Goal: Task Accomplishment & Management: Use online tool/utility

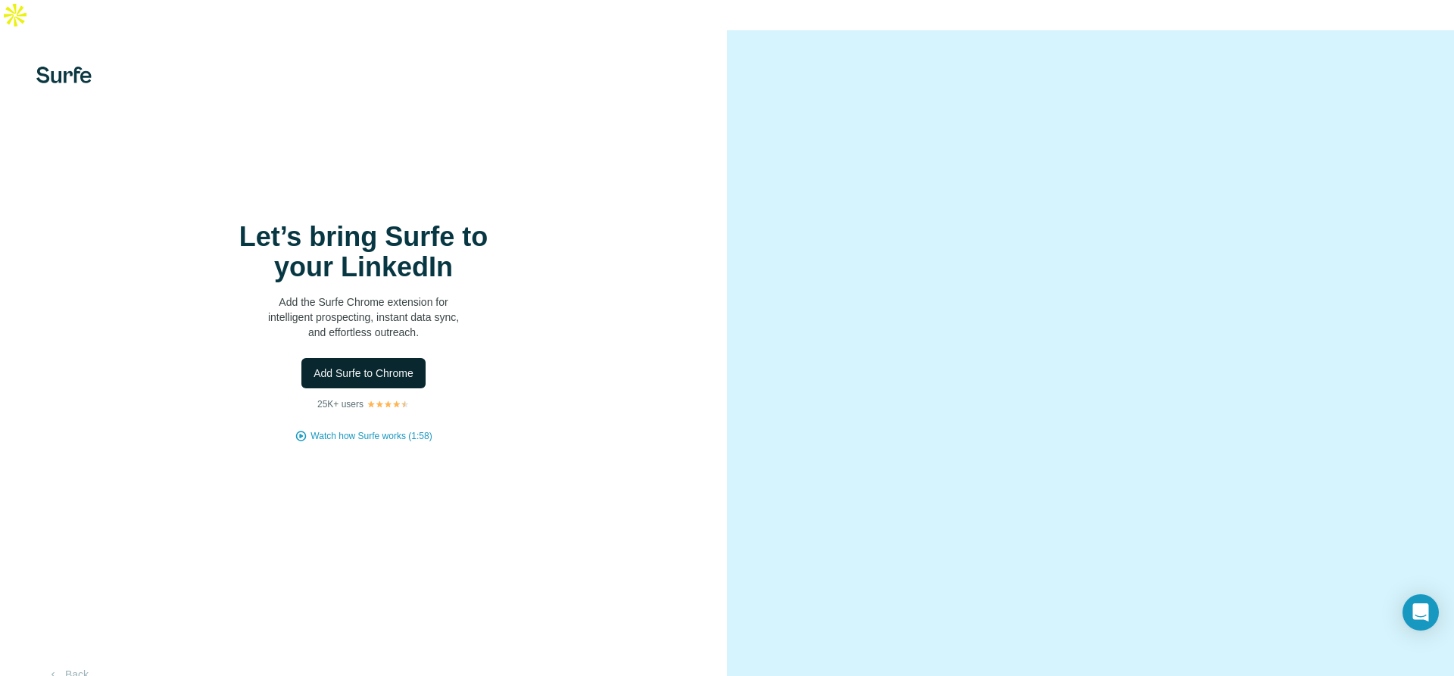
click at [362, 366] on span "Add Surfe to Chrome" at bounding box center [364, 373] width 100 height 15
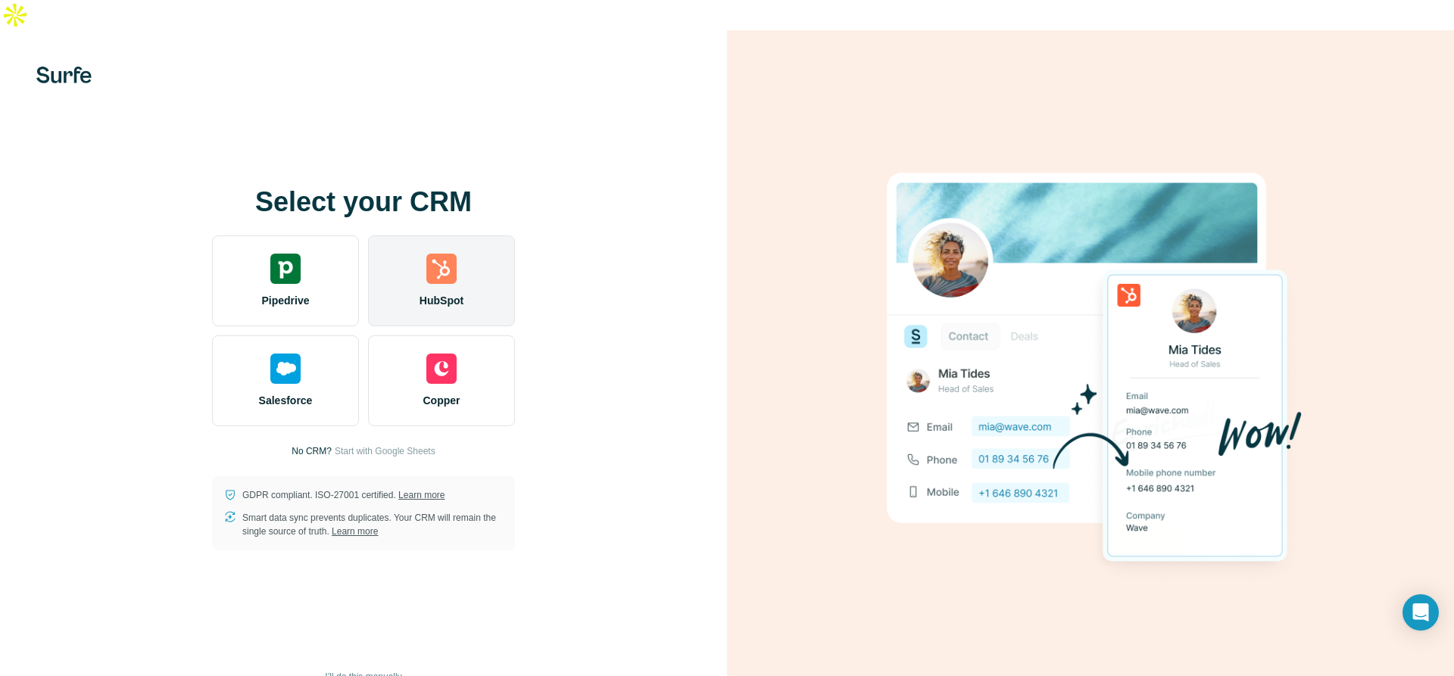
click at [437, 254] on img at bounding box center [441, 269] width 30 height 30
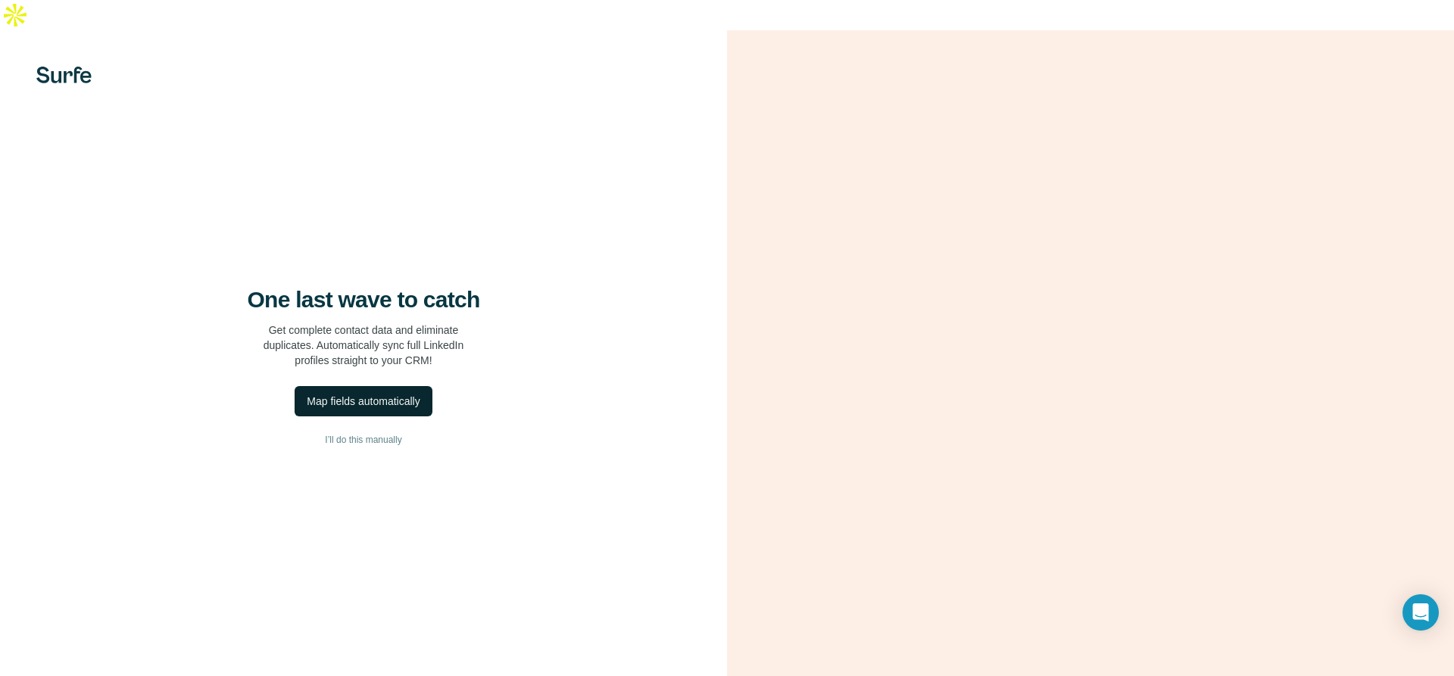
click at [362, 394] on div "Map fields automatically" at bounding box center [363, 401] width 113 height 15
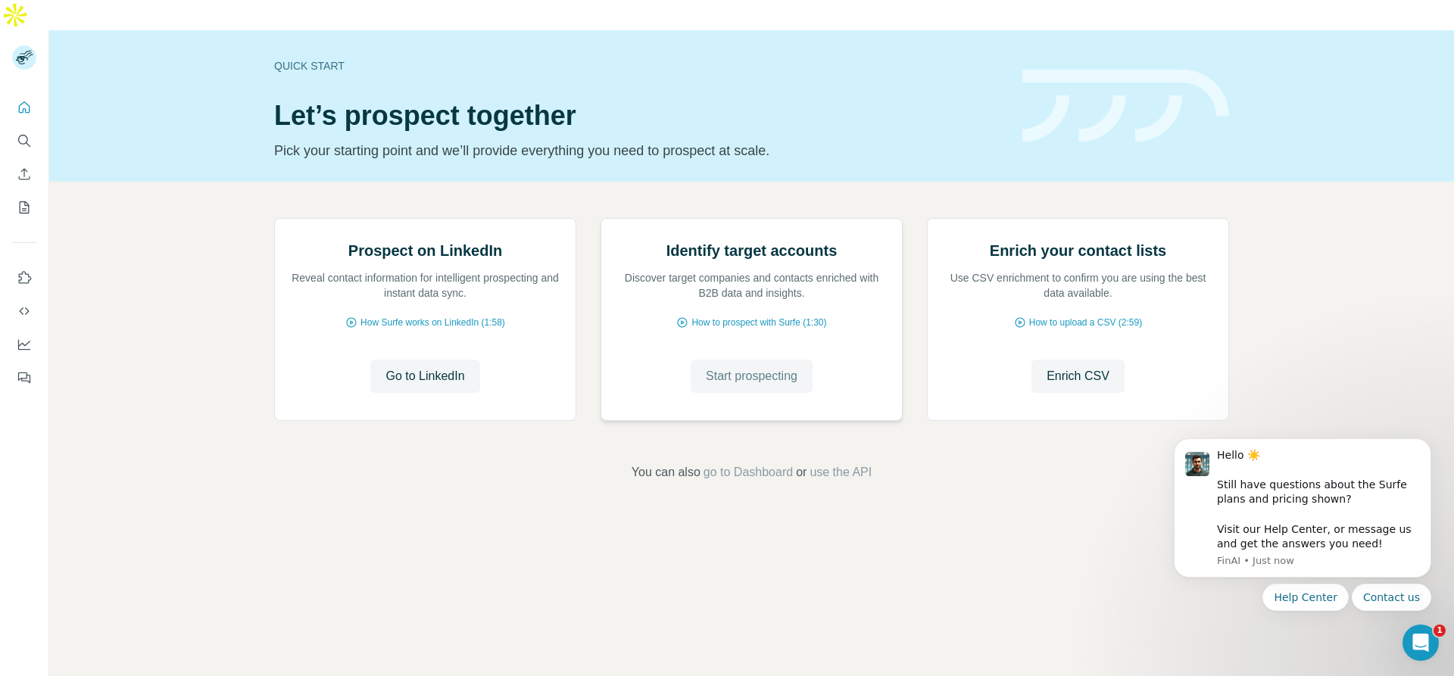
click at [734, 385] on span "Start prospecting" at bounding box center [752, 376] width 92 height 18
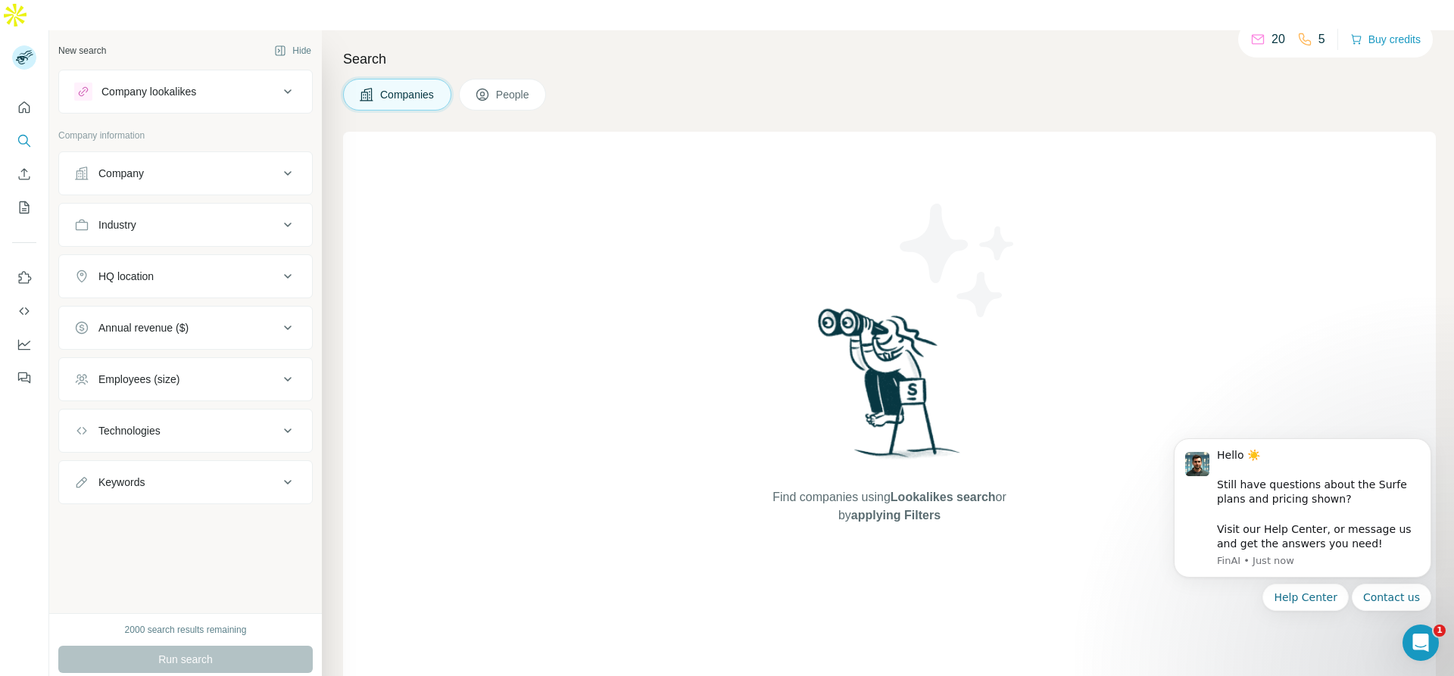
click at [200, 155] on button "Company" at bounding box center [185, 173] width 253 height 36
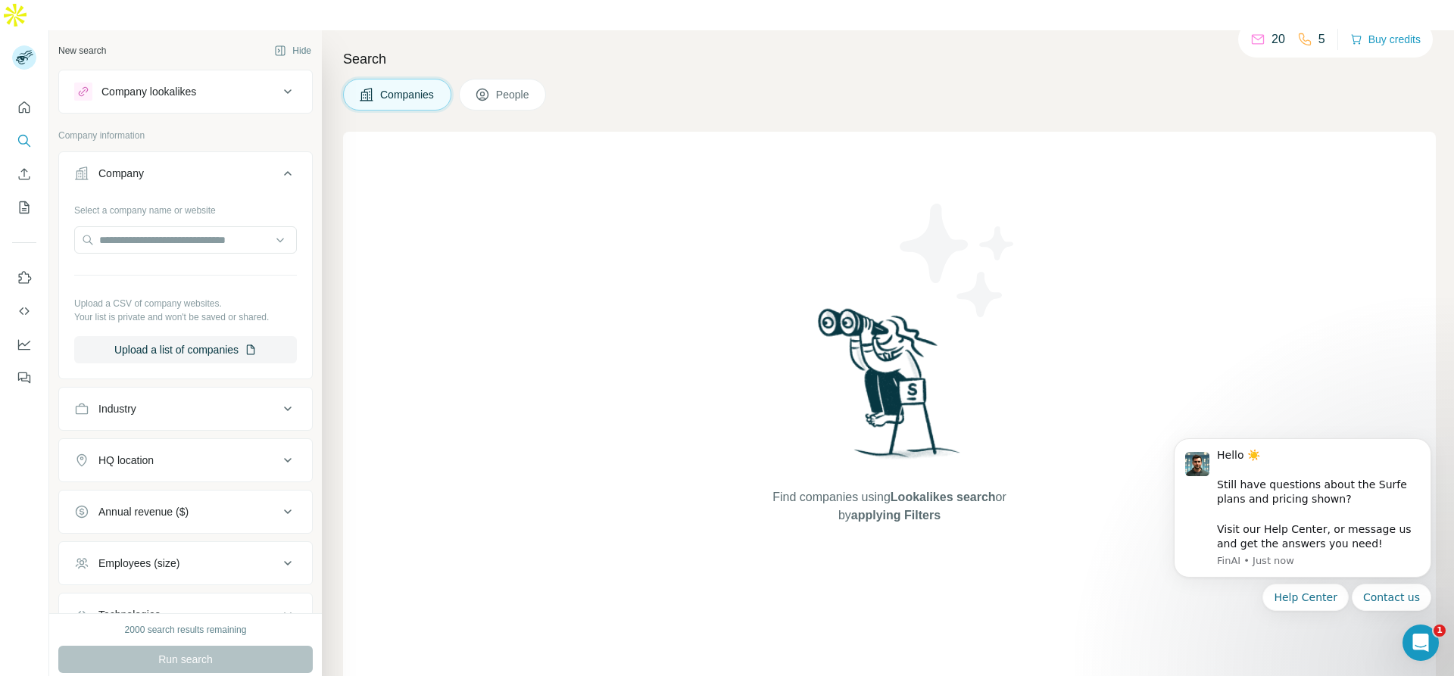
click at [200, 155] on button "Company" at bounding box center [185, 176] width 253 height 42
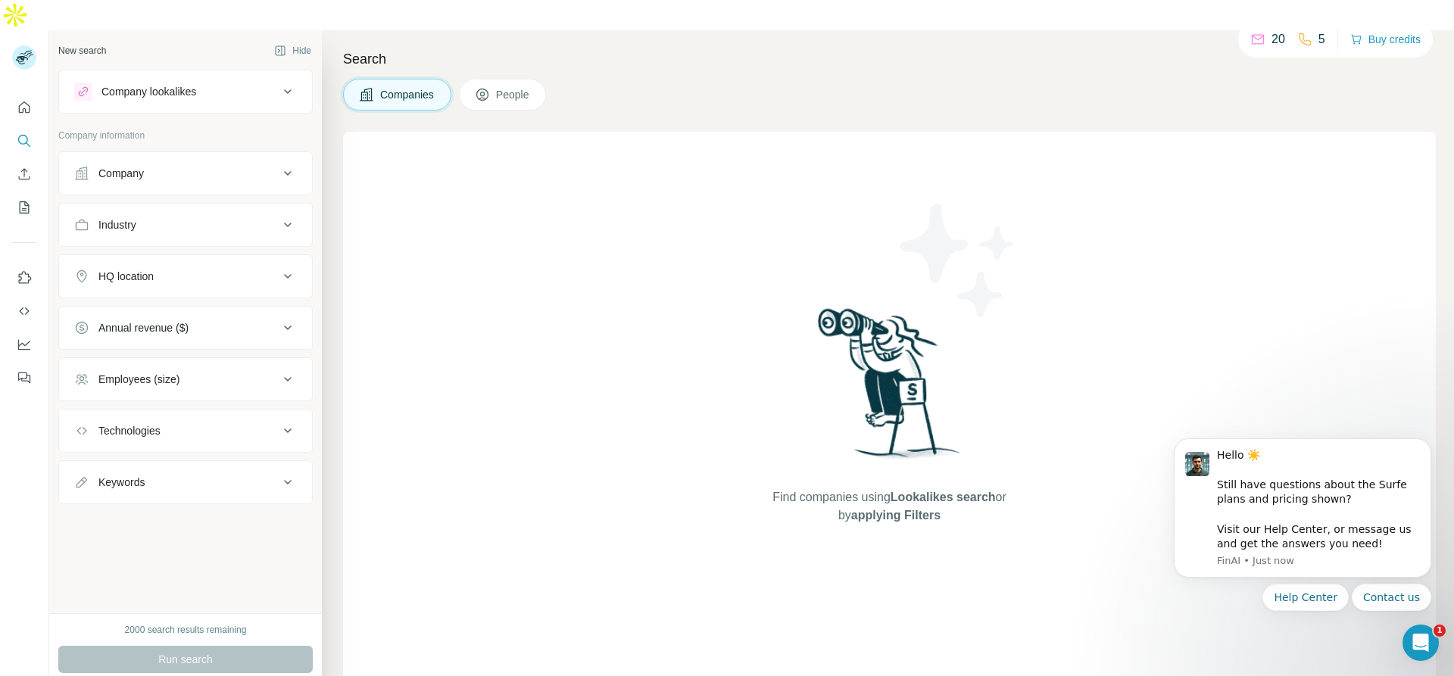
click at [169, 217] on div "Industry" at bounding box center [176, 224] width 204 height 15
click at [153, 254] on input at bounding box center [177, 262] width 187 height 17
